Goal: Register for event/course

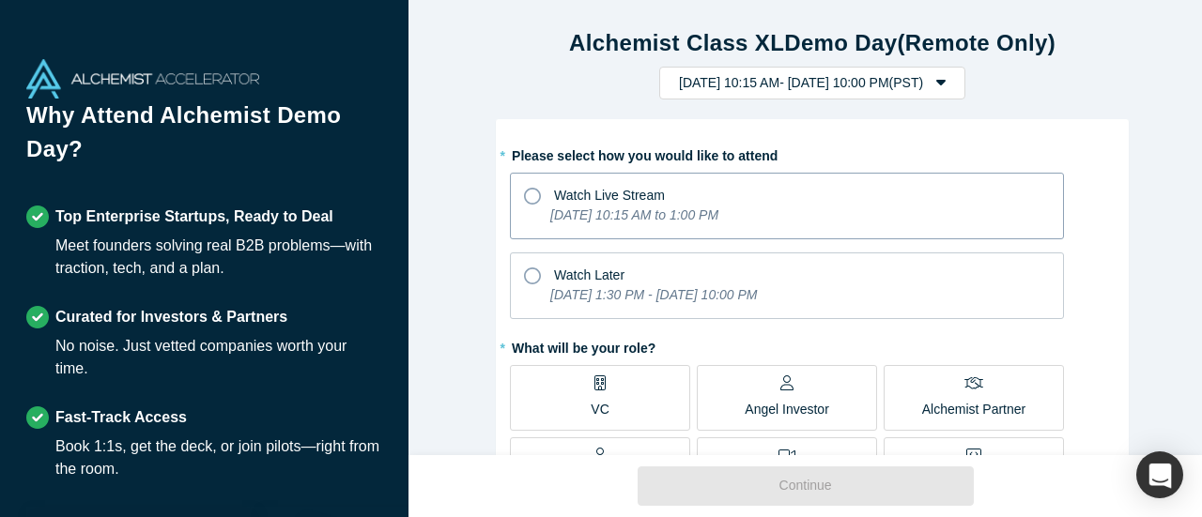
click at [778, 202] on div "Watch Live Stream" at bounding box center [787, 192] width 526 height 25
click at [0, 0] on input "Watch Live Stream [DATE] 10:15 AM to 1:00 PM" at bounding box center [0, 0] width 0 height 0
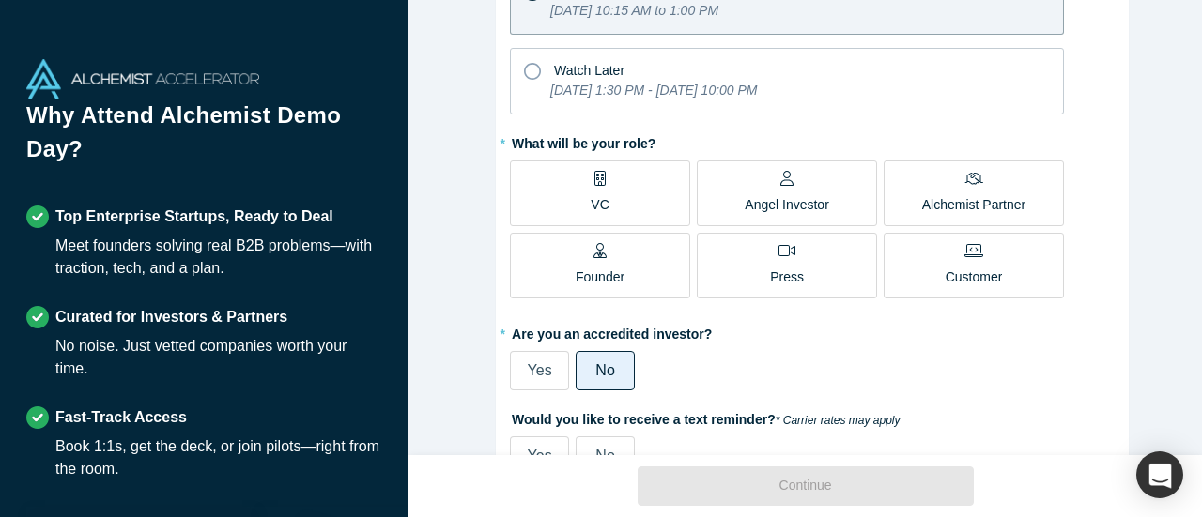
scroll to position [282, 0]
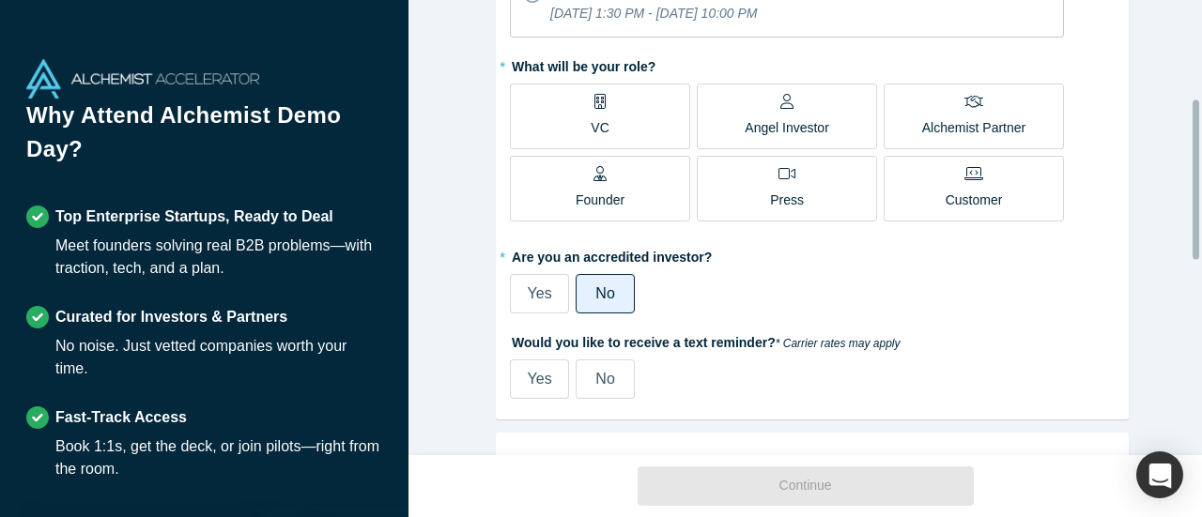
drag, startPoint x: 602, startPoint y: 118, endPoint x: 622, endPoint y: 139, distance: 28.6
click at [602, 117] on label "VC" at bounding box center [600, 117] width 180 height 66
click at [0, 0] on input "VC" at bounding box center [0, 0] width 0 height 0
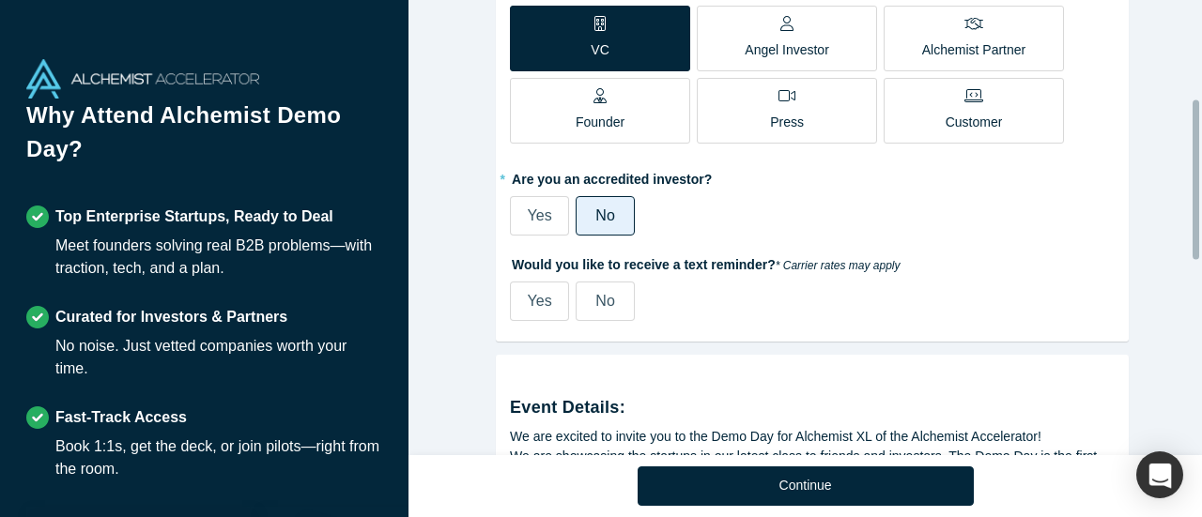
scroll to position [563, 0]
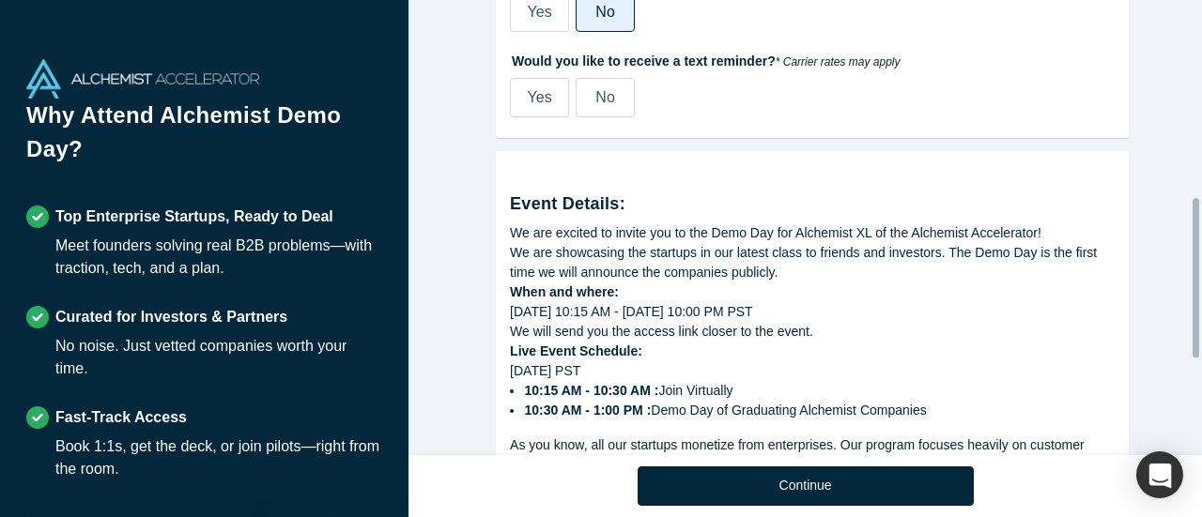
click at [577, 94] on label "No" at bounding box center [605, 97] width 59 height 39
click at [0, 0] on input "No" at bounding box center [0, 0] width 0 height 0
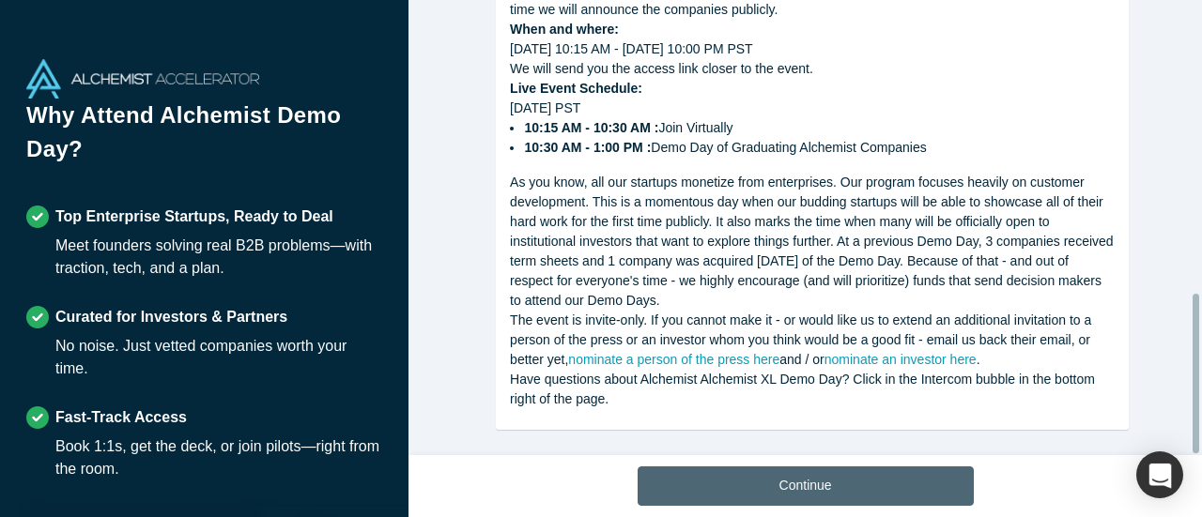
click at [800, 483] on button "Continue" at bounding box center [806, 486] width 336 height 39
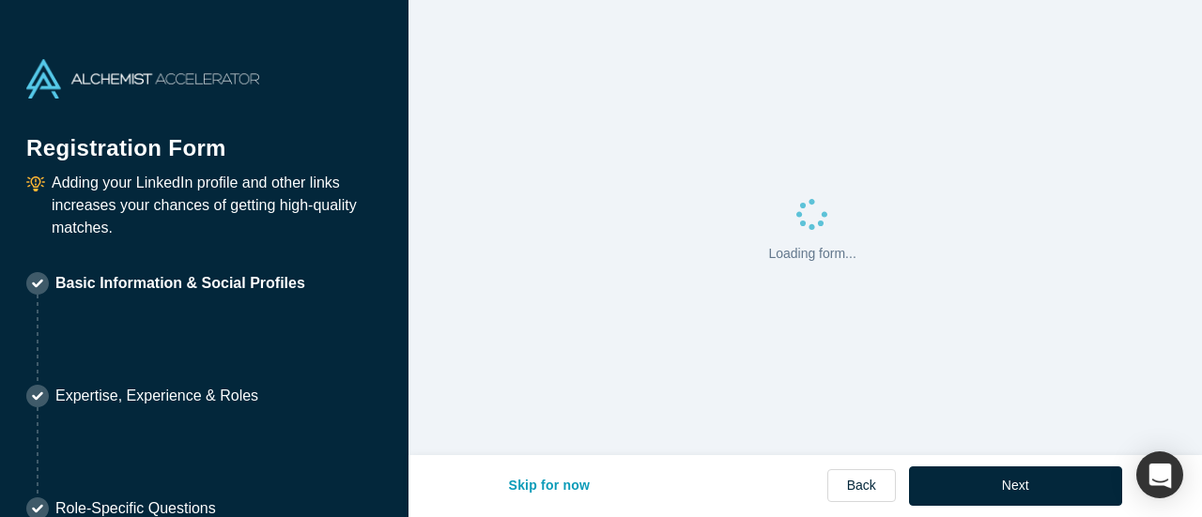
select select "US"
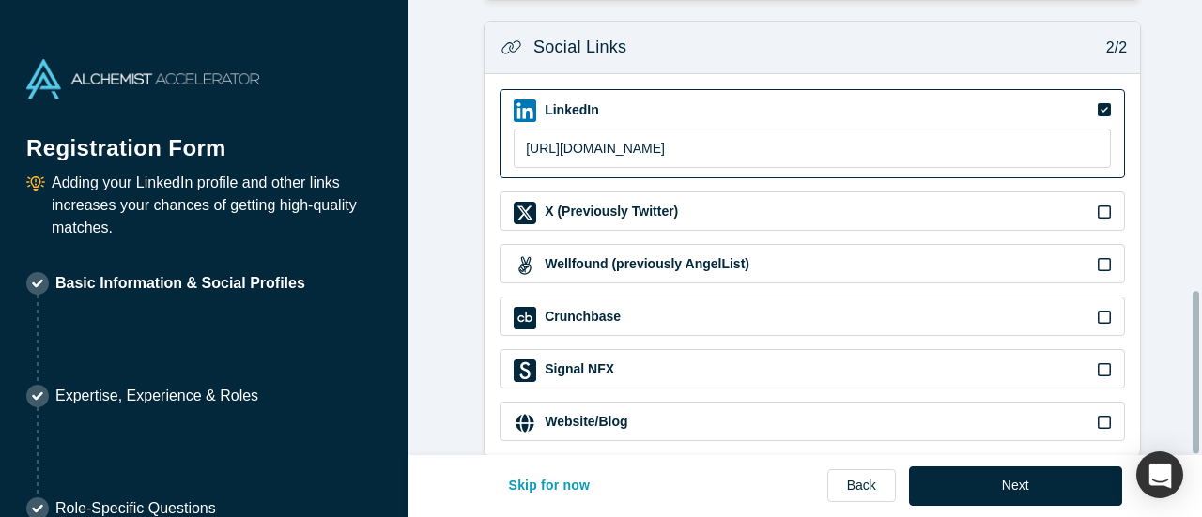
scroll to position [811, 0]
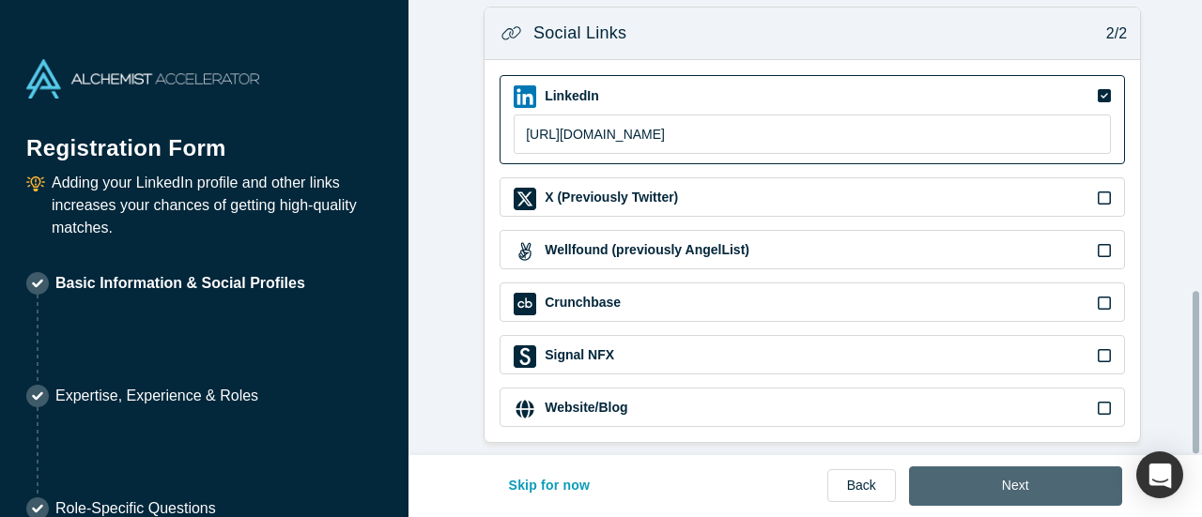
click at [980, 493] on button "Next" at bounding box center [1015, 486] width 213 height 39
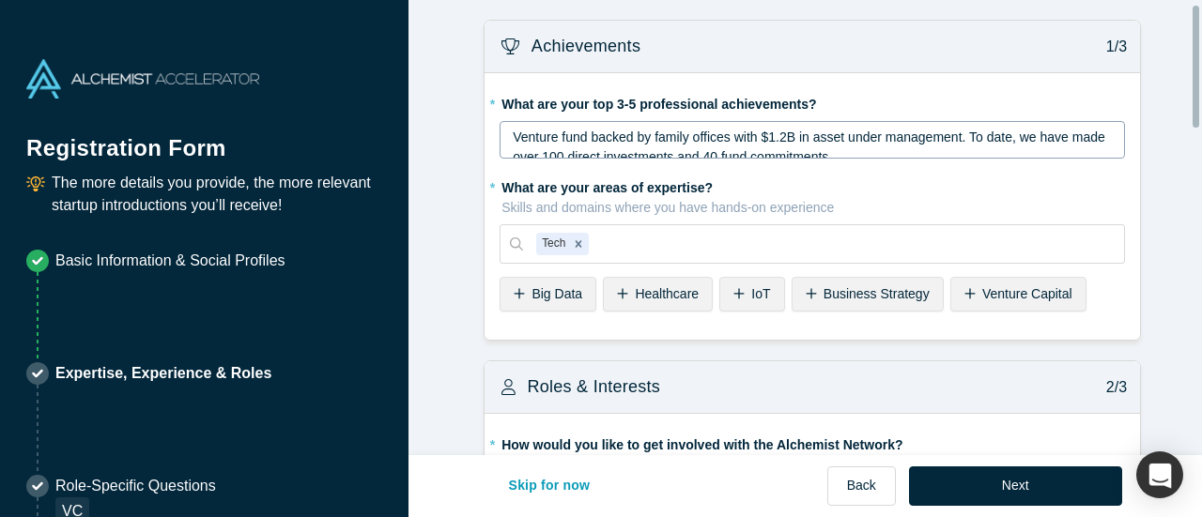
scroll to position [94, 0]
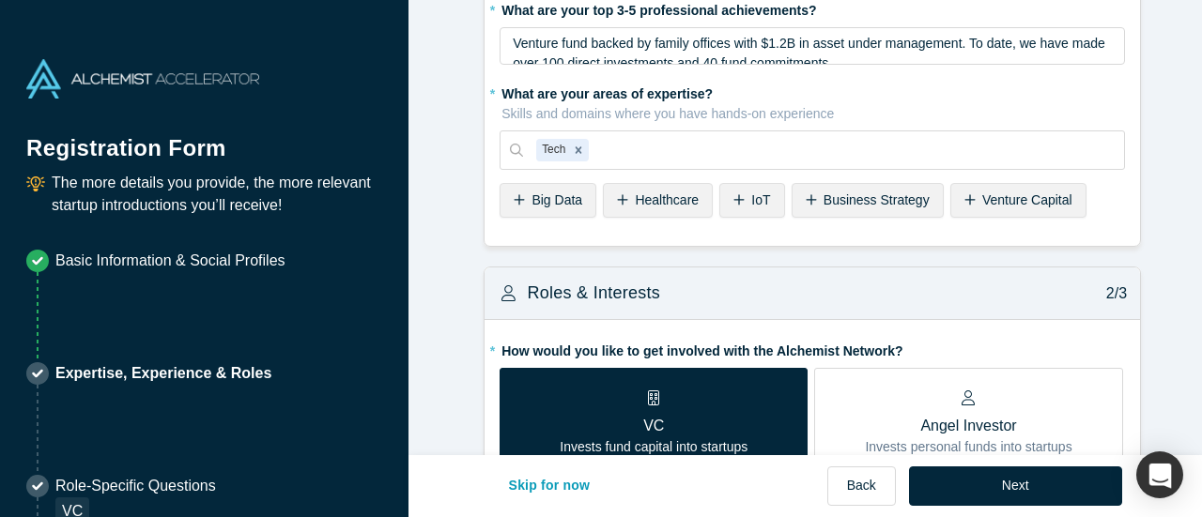
click at [982, 196] on span "Venture Capital" at bounding box center [1027, 200] width 90 height 15
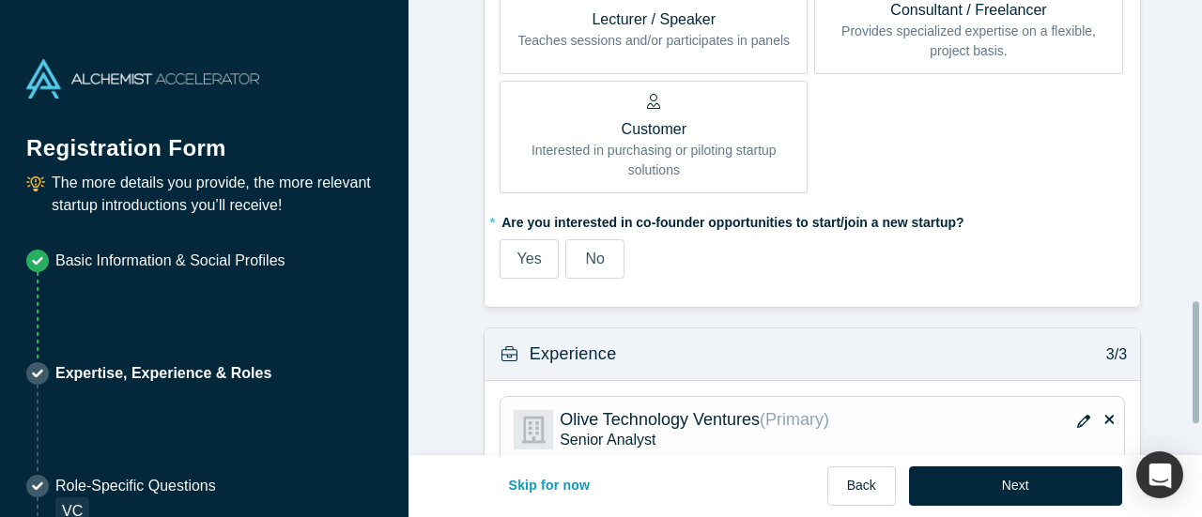
scroll to position [1127, 0]
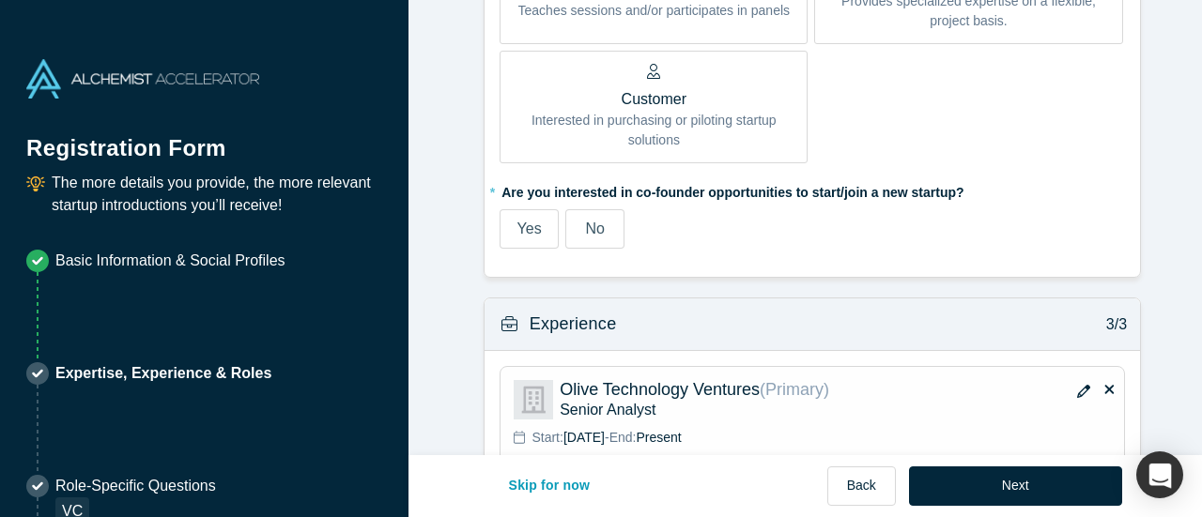
click at [586, 233] on span "No" at bounding box center [594, 229] width 19 height 16
click at [0, 0] on input "No" at bounding box center [0, 0] width 0 height 0
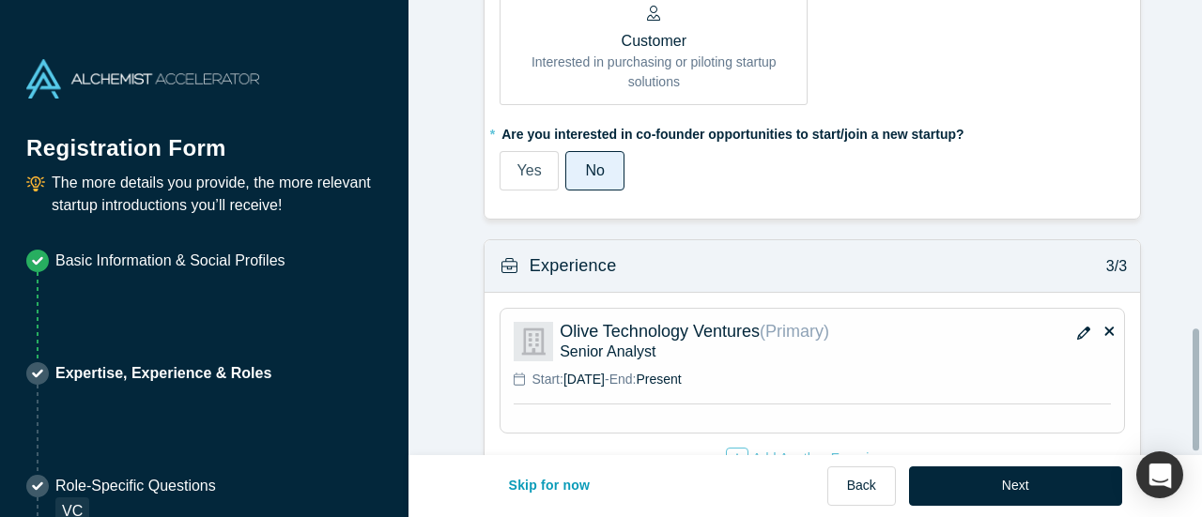
scroll to position [1238, 0]
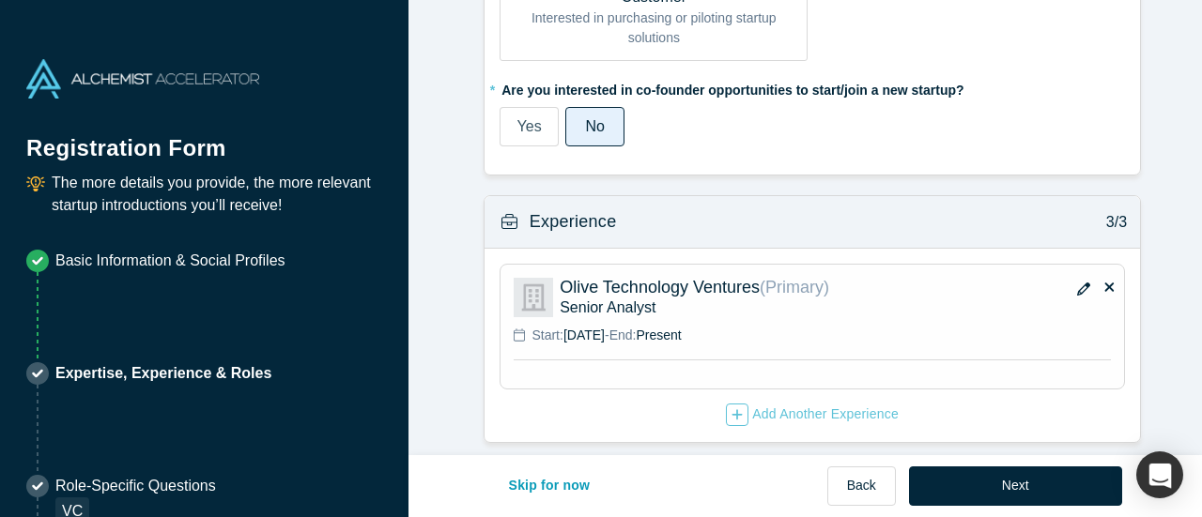
click at [951, 482] on button "Next" at bounding box center [1015, 486] width 213 height 39
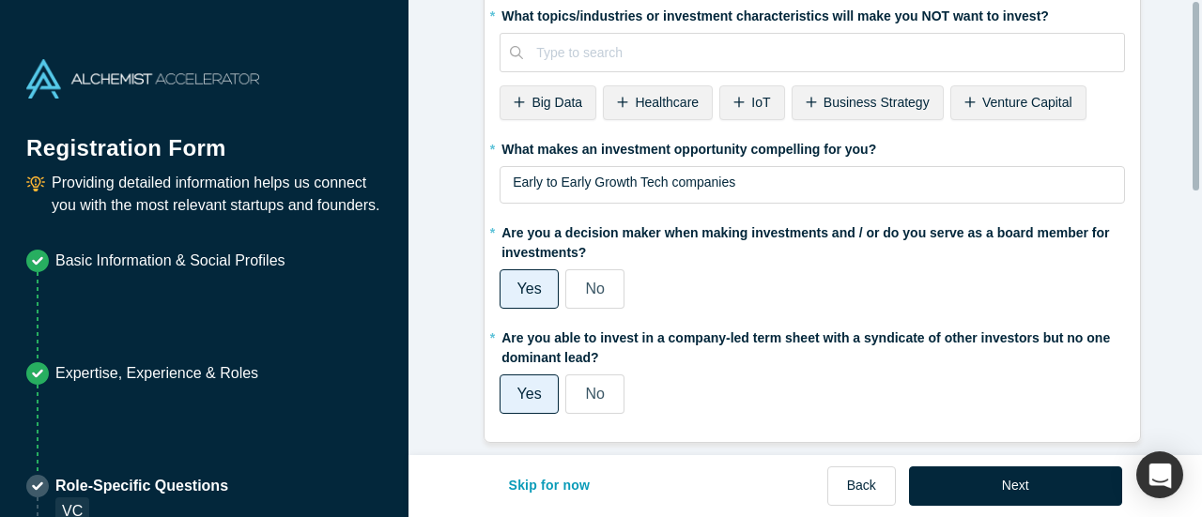
scroll to position [0, 0]
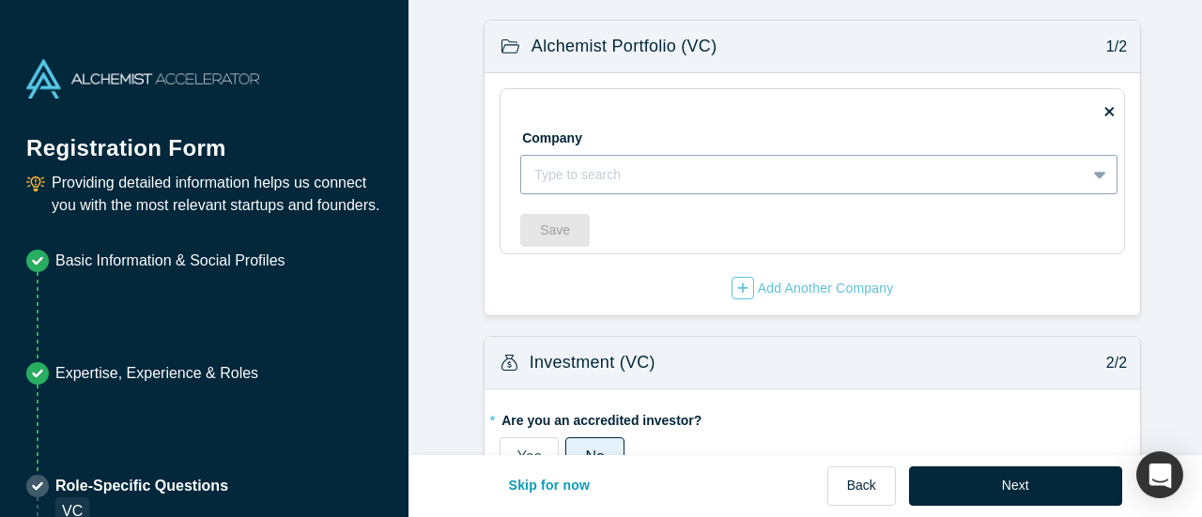
click at [727, 167] on div at bounding box center [803, 174] width 538 height 23
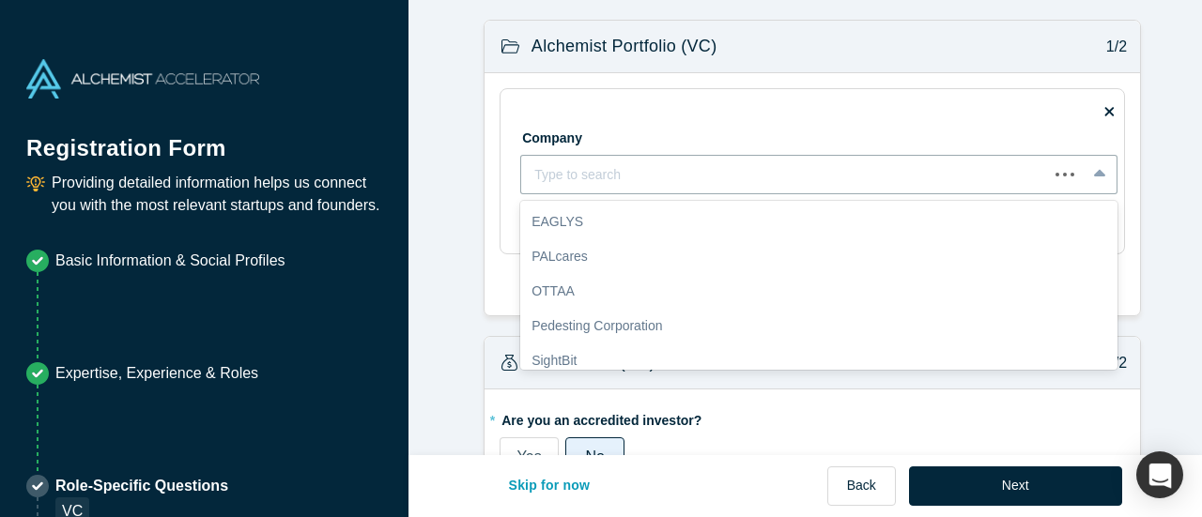
scroll to position [186, 0]
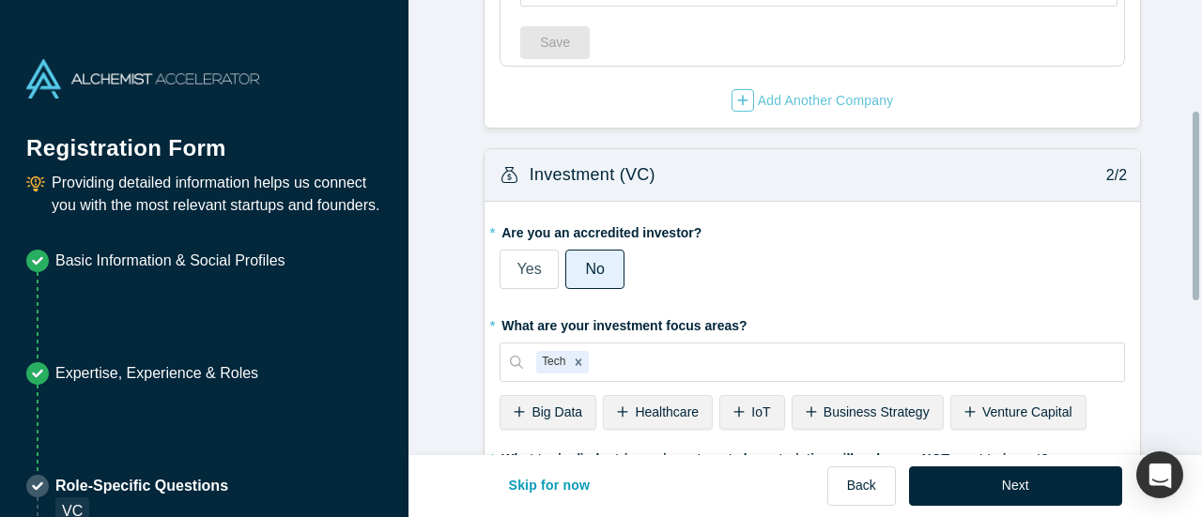
scroll to position [376, 0]
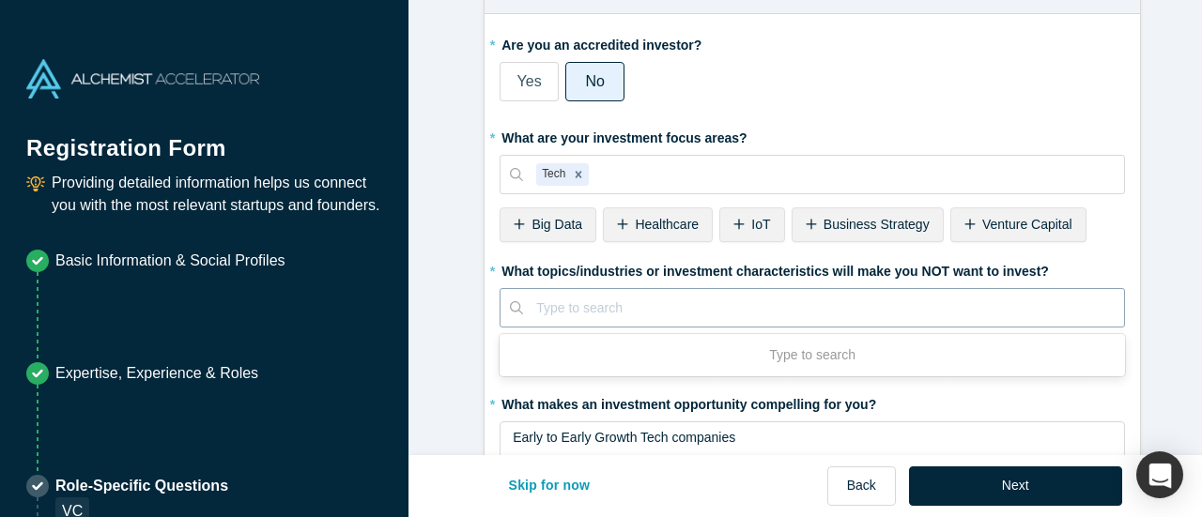
click at [611, 309] on div at bounding box center [823, 308] width 575 height 23
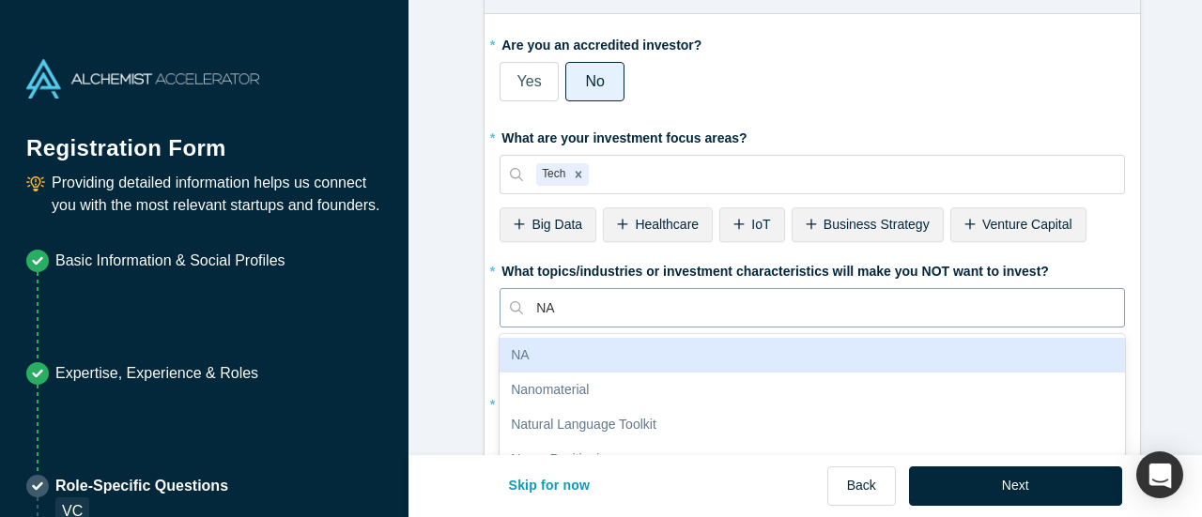
type input "N"
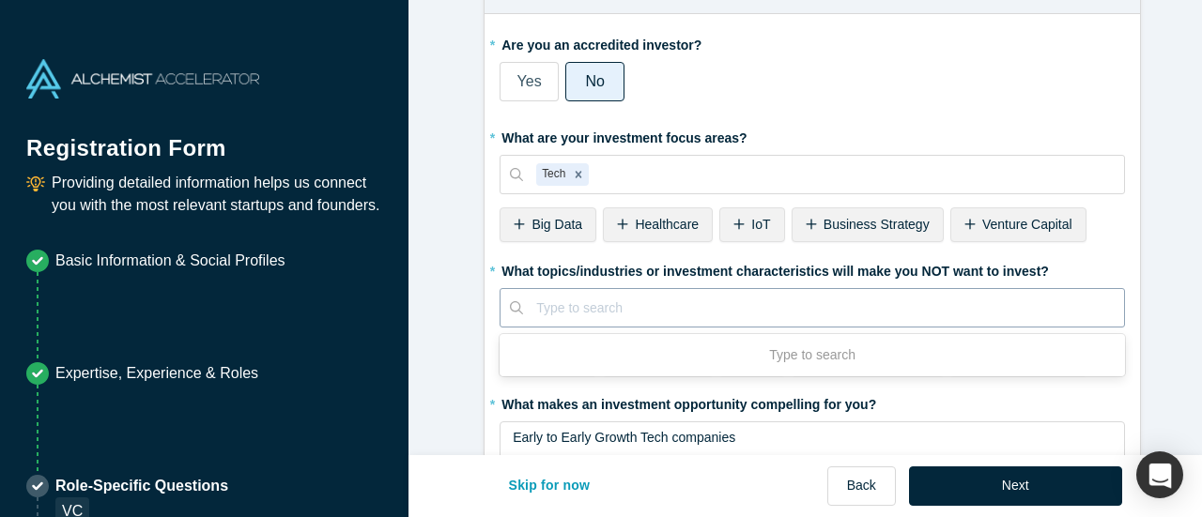
type input "A"
type input "SECURITY"
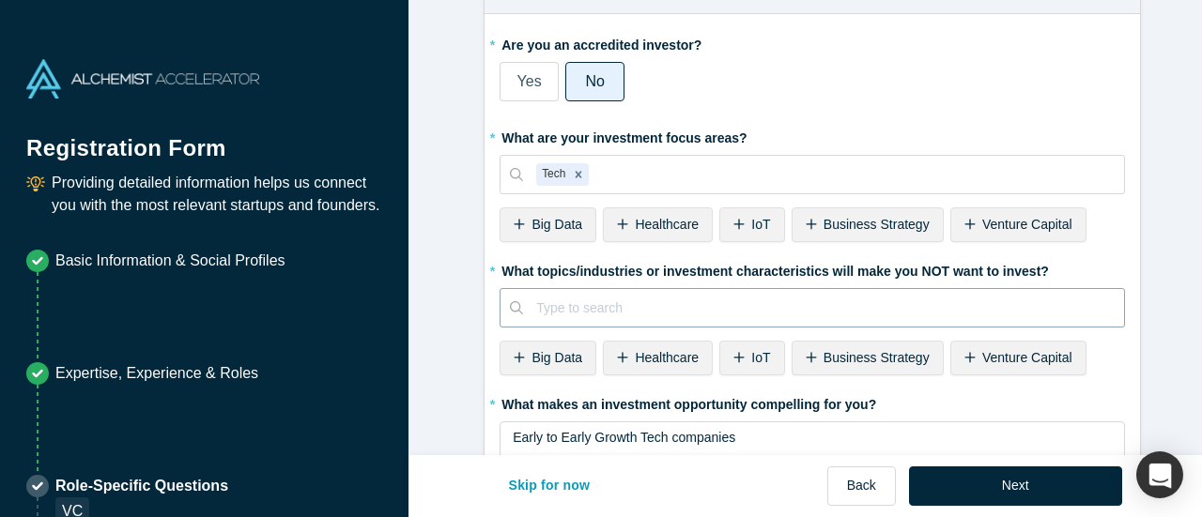
drag, startPoint x: 612, startPoint y: 298, endPoint x: 518, endPoint y: 307, distance: 94.4
click at [523, 307] on div "Type to search" at bounding box center [823, 308] width 601 height 31
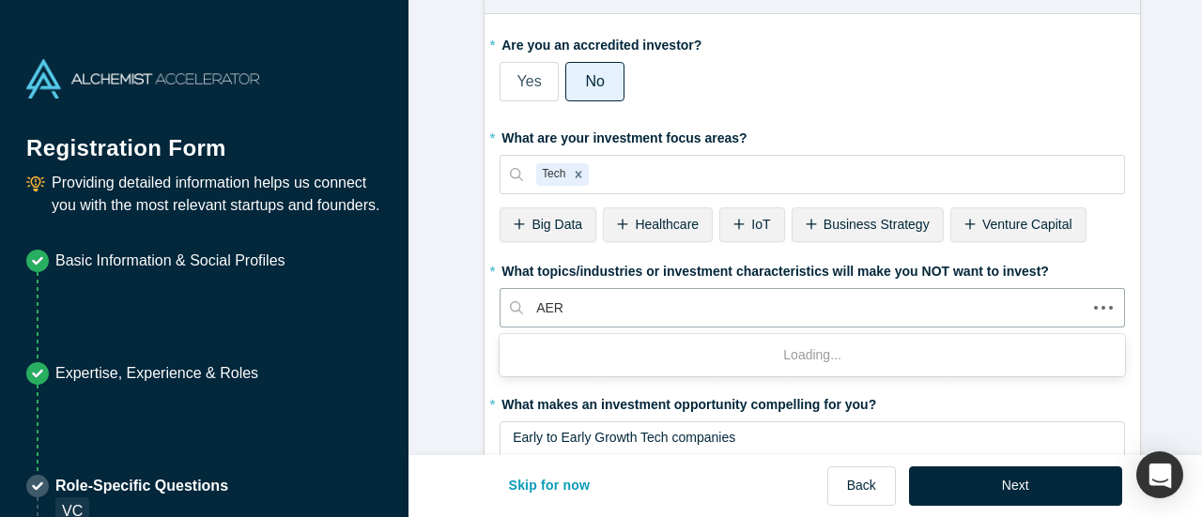
type input "AERO"
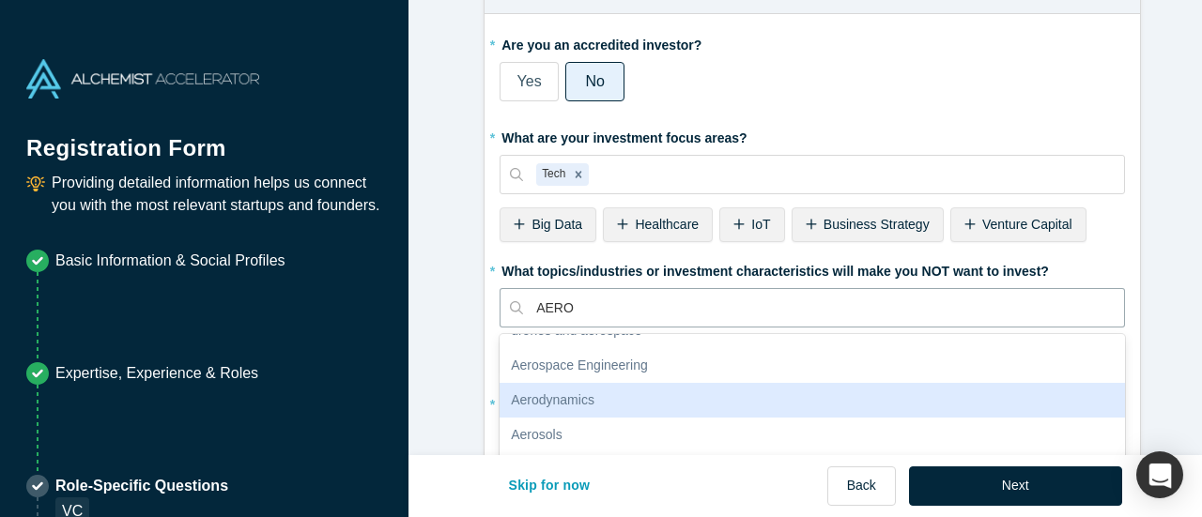
scroll to position [0, 0]
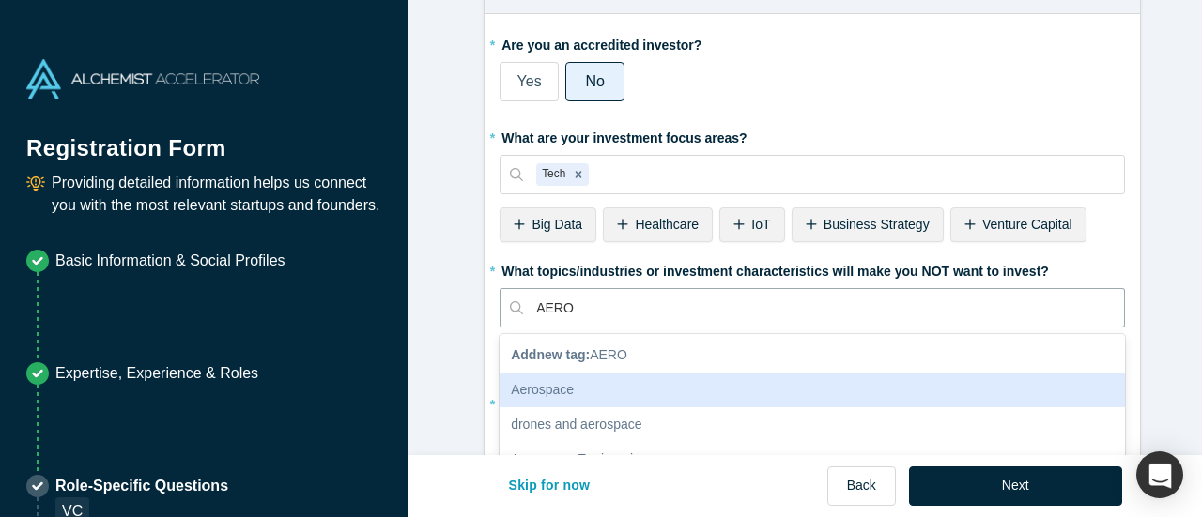
click at [734, 386] on div "Aerospace" at bounding box center [812, 390] width 625 height 35
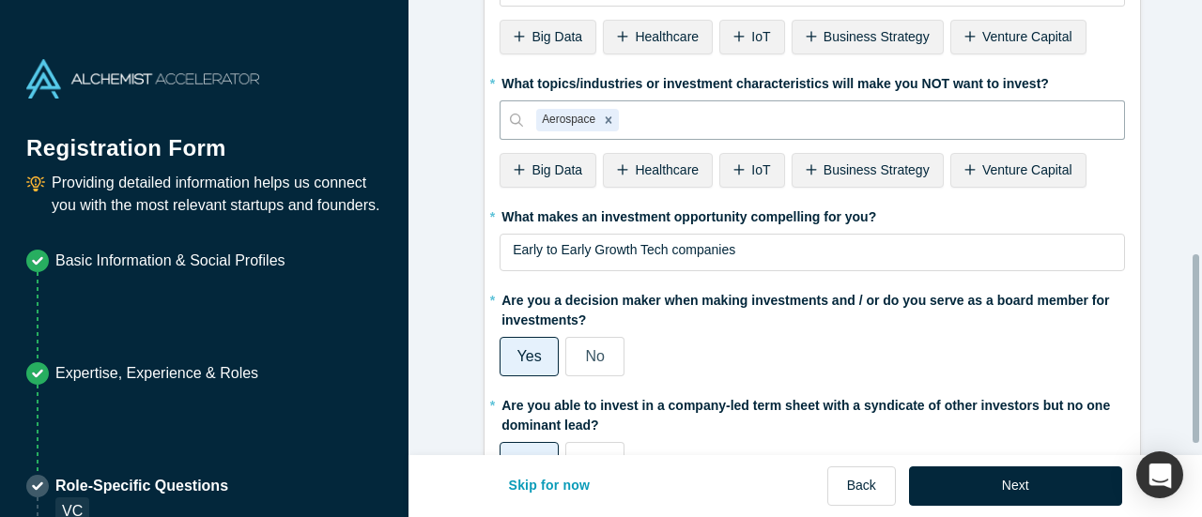
scroll to position [640, 0]
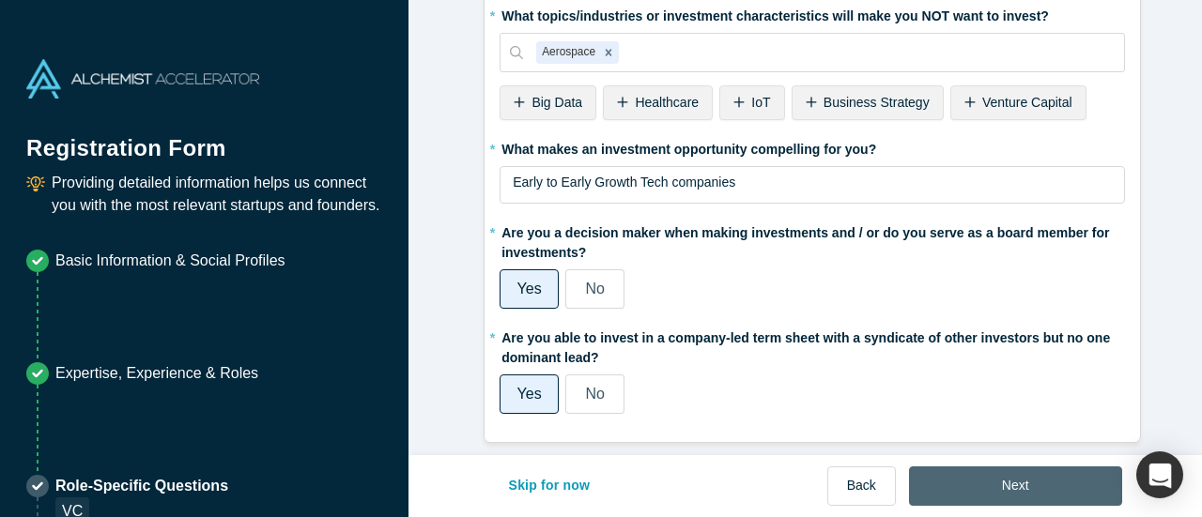
click at [1015, 486] on button "Next" at bounding box center [1015, 486] width 213 height 39
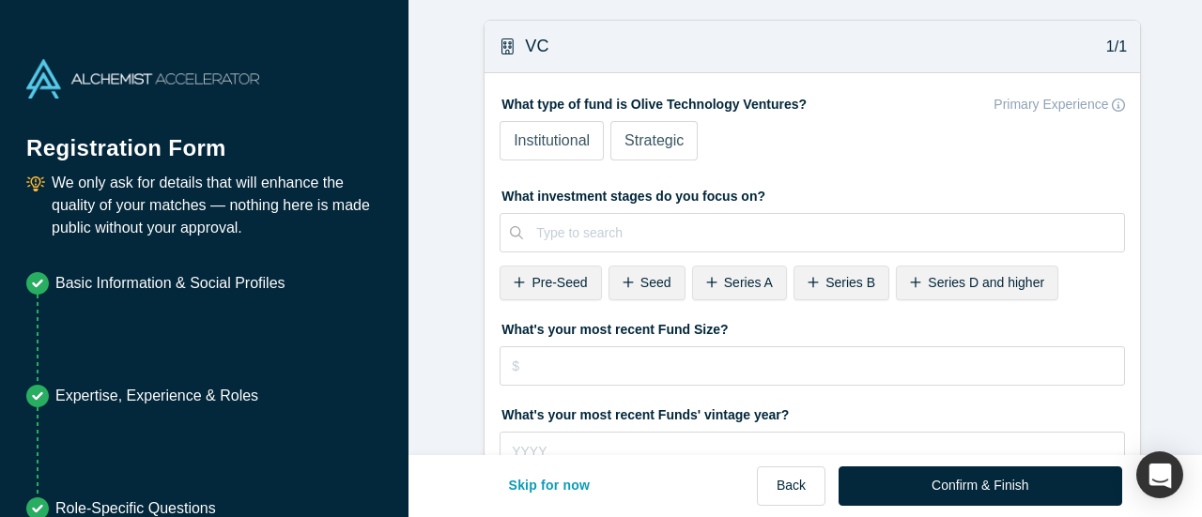
click at [539, 145] on span "Institutional" at bounding box center [552, 140] width 76 height 16
click at [0, 0] on input "Institutional" at bounding box center [0, 0] width 0 height 0
click at [641, 281] on span "Seed" at bounding box center [656, 282] width 31 height 15
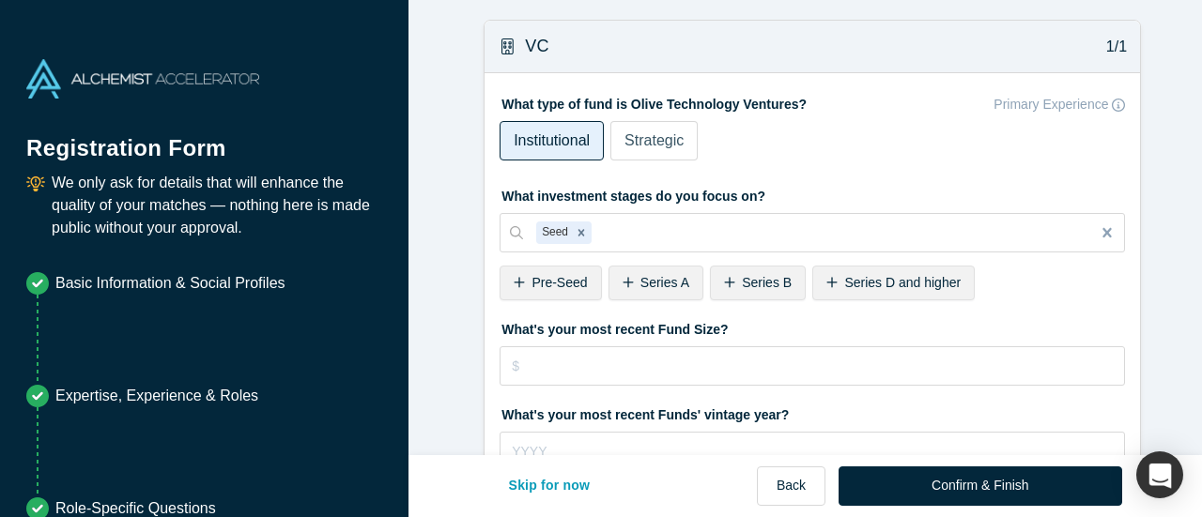
click at [671, 281] on span "Series A" at bounding box center [665, 282] width 49 height 15
click at [671, 281] on span "Series B" at bounding box center [666, 282] width 50 height 15
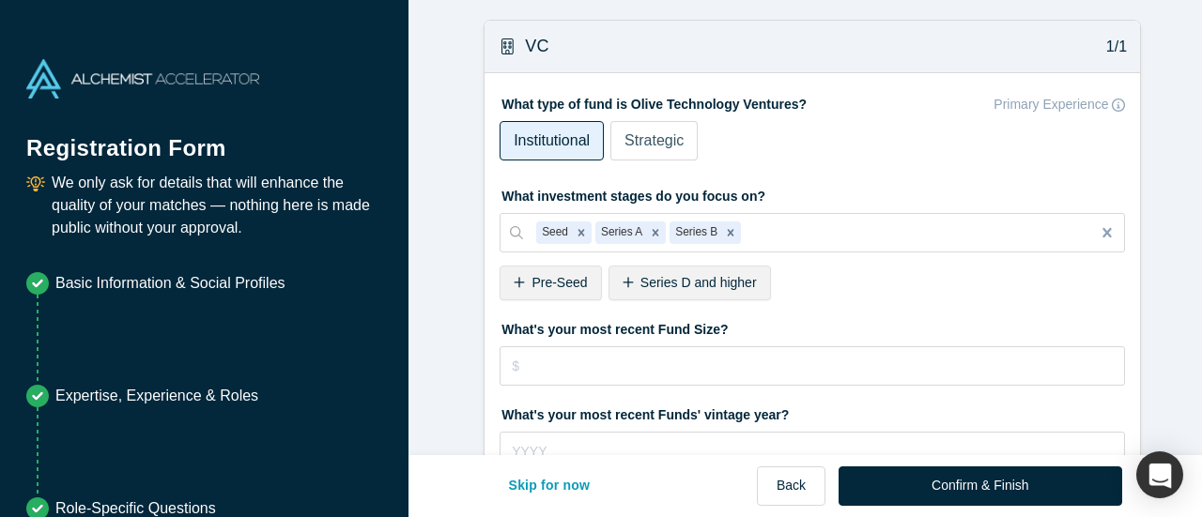
click at [671, 281] on span "Series D and higher" at bounding box center [699, 282] width 116 height 15
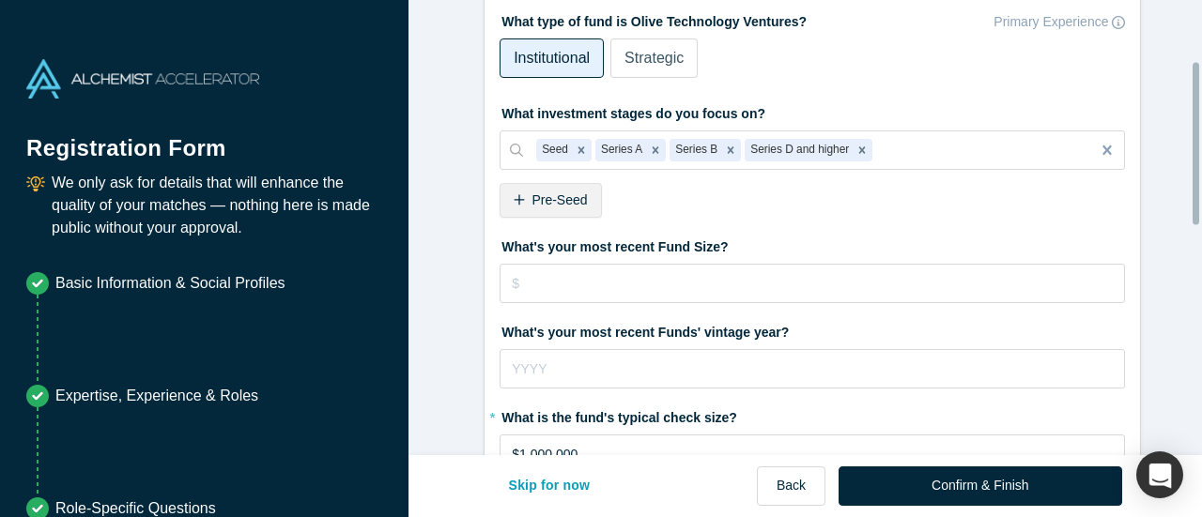
scroll to position [188, 0]
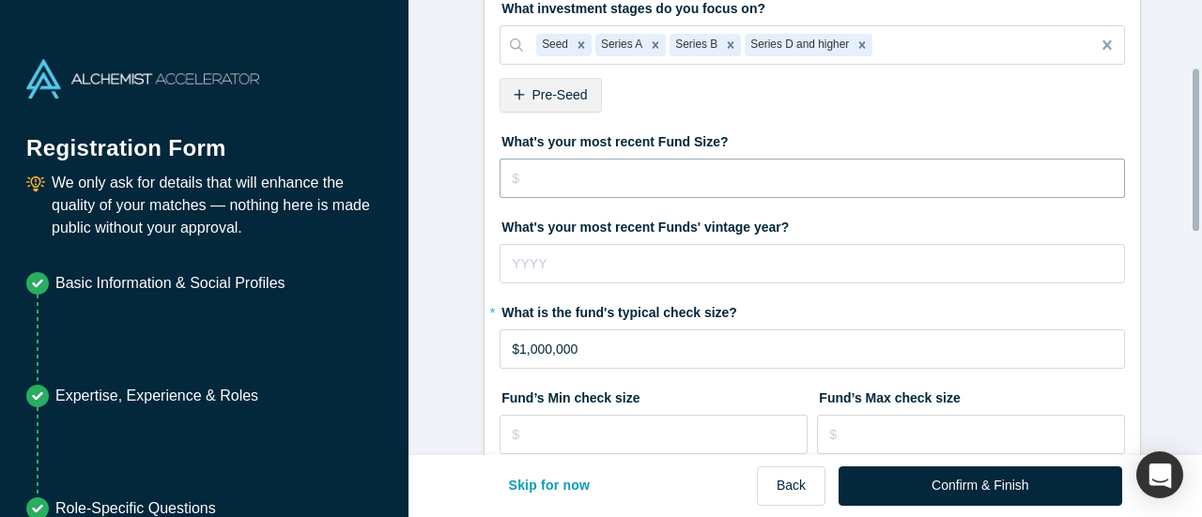
click at [693, 169] on input "tel" at bounding box center [812, 178] width 625 height 39
type input "$1"
type input "$150"
click at [758, 253] on input "tel" at bounding box center [812, 263] width 625 height 39
type input "2022"
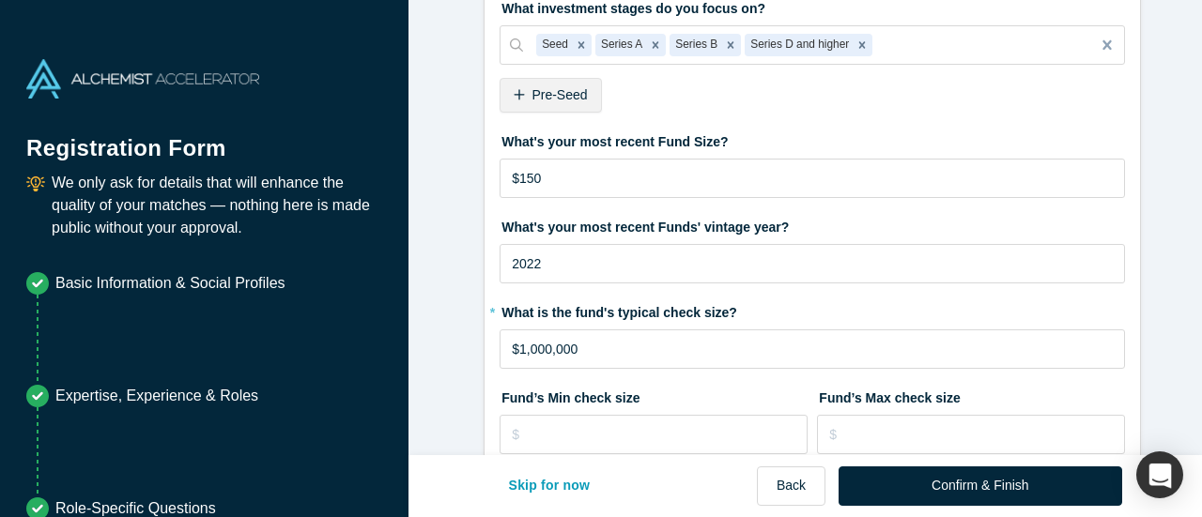
click at [772, 298] on label "* What is the fund's typical check size?" at bounding box center [812, 310] width 625 height 26
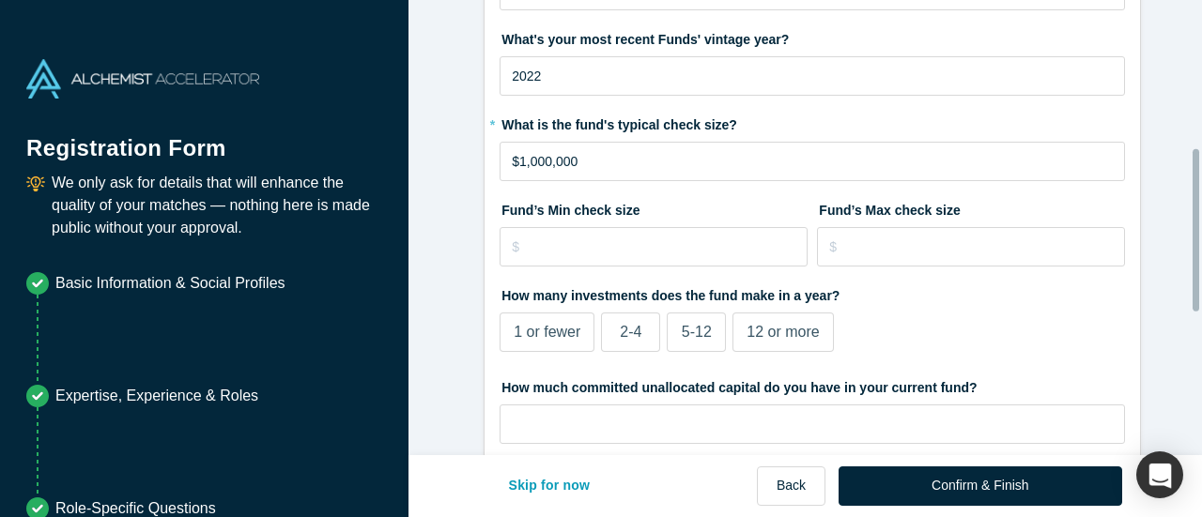
scroll to position [470, 0]
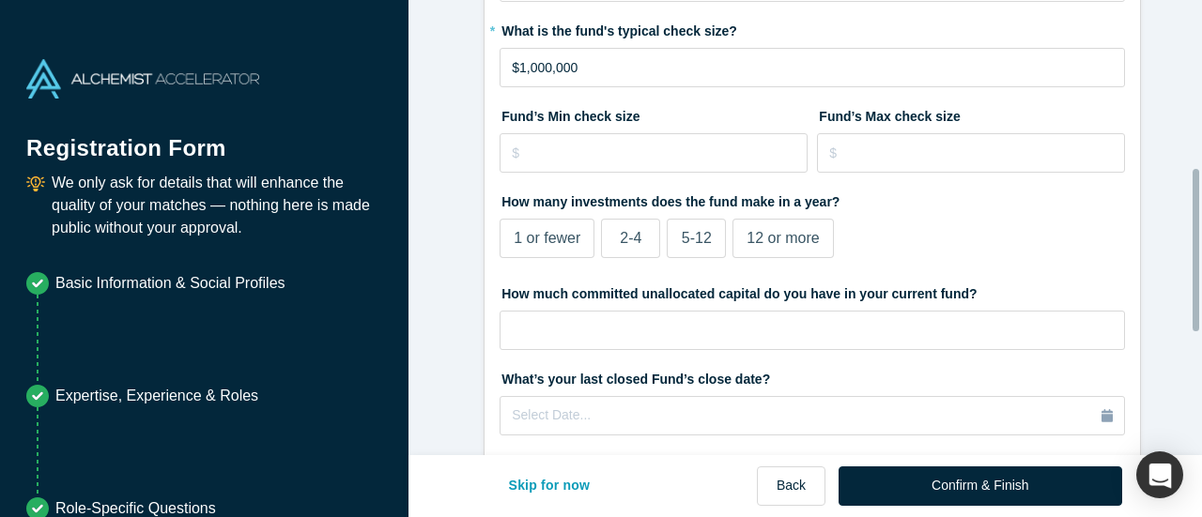
click at [772, 235] on span "12 or more" at bounding box center [783, 238] width 72 height 16
click at [0, 0] on input "12 or more" at bounding box center [0, 0] width 0 height 0
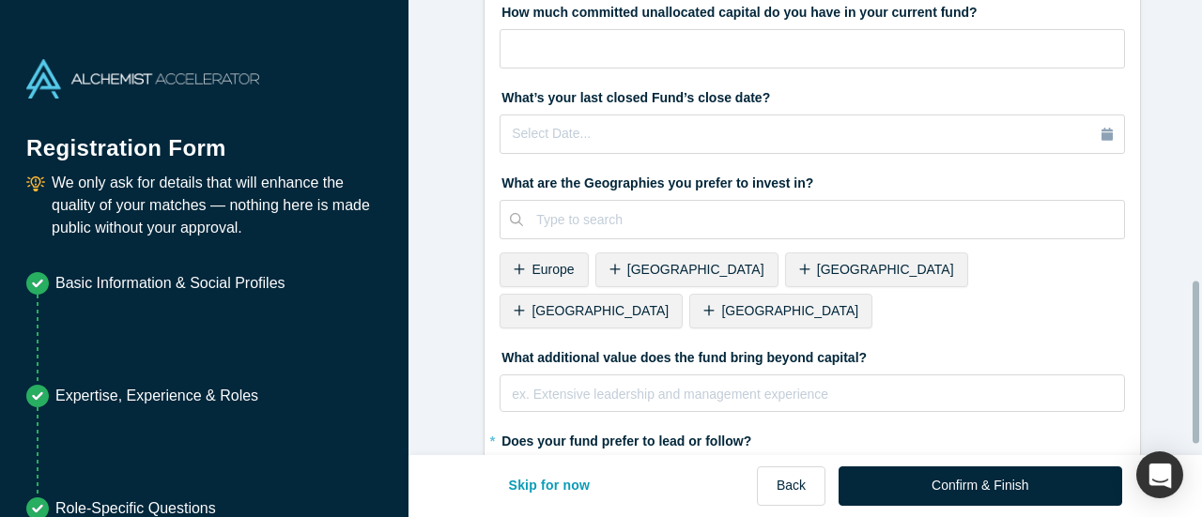
scroll to position [812, 0]
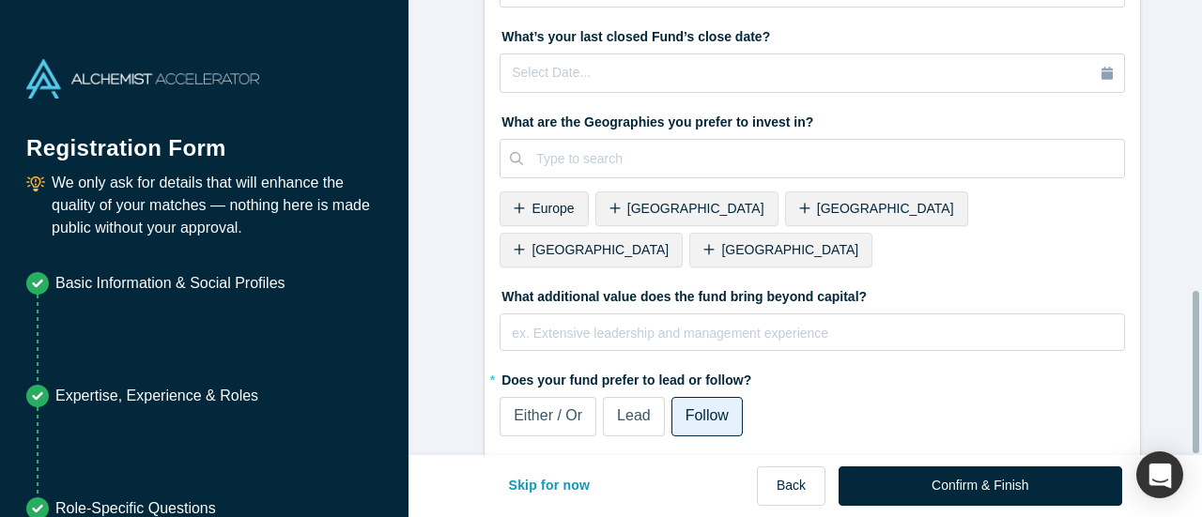
click at [1024, 491] on button "Confirm & Finish" at bounding box center [980, 486] width 283 height 39
